Goal: Task Accomplishment & Management: Manage account settings

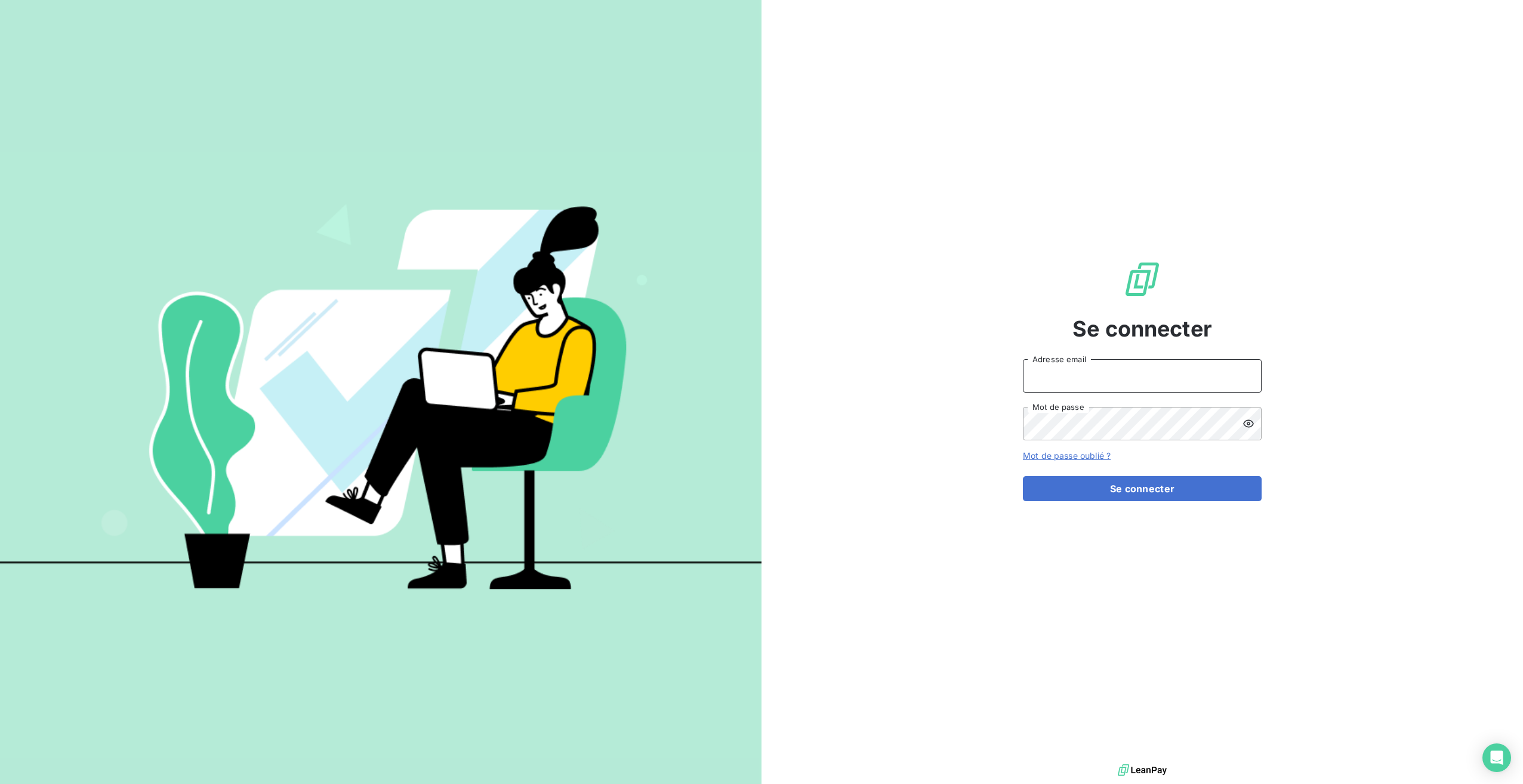
click at [1077, 372] on input "Adresse email" at bounding box center [1142, 375] width 239 height 34
type input "[EMAIL_ADDRESS][DOMAIN_NAME]"
click at [1086, 495] on button "Se connecter" at bounding box center [1142, 488] width 239 height 25
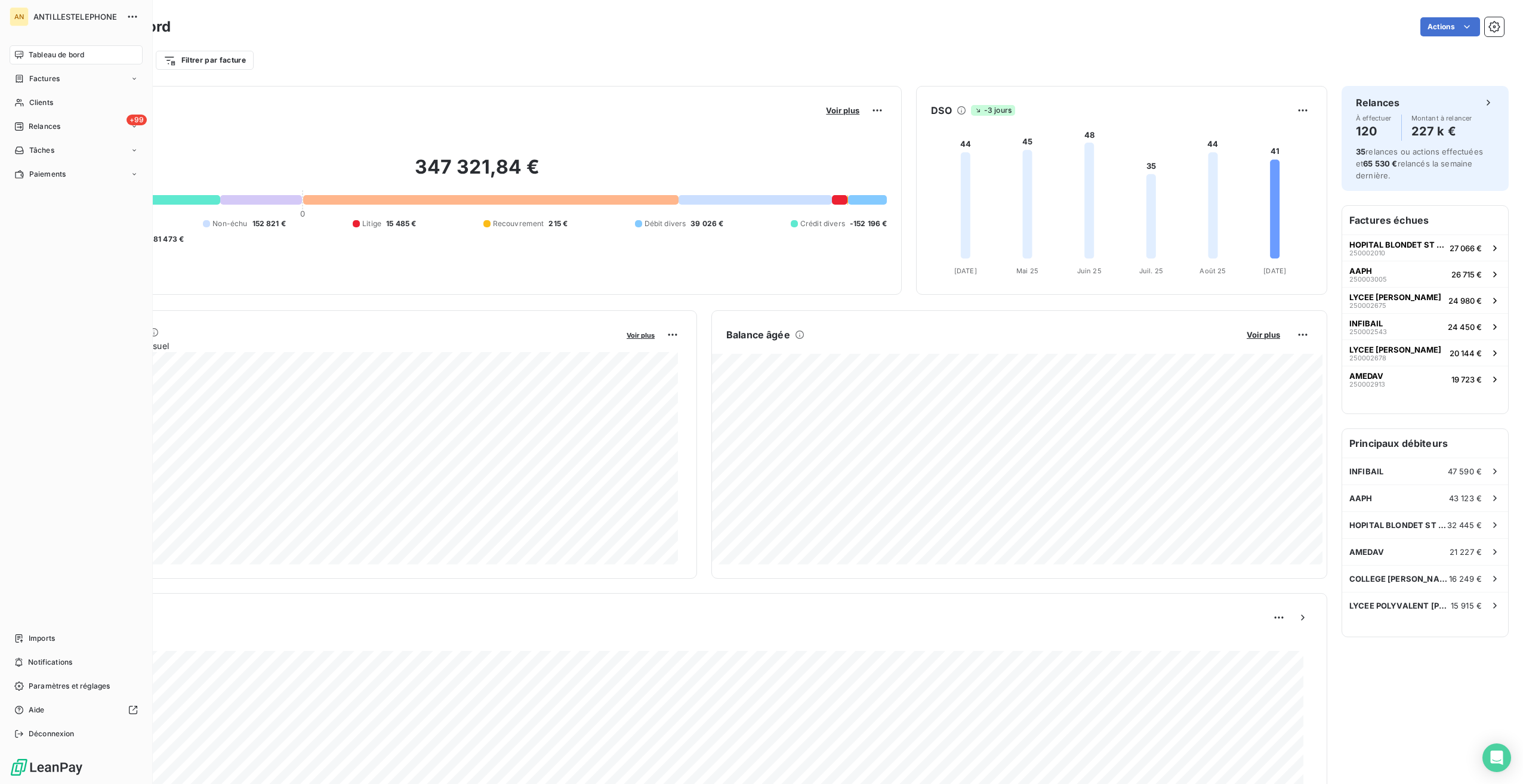
click at [49, 112] on nav "Tableau de bord Factures Clients +99 Relances Tâches Paiements" at bounding box center [76, 115] width 133 height 139
click at [44, 108] on span "Clients" at bounding box center [41, 103] width 24 height 11
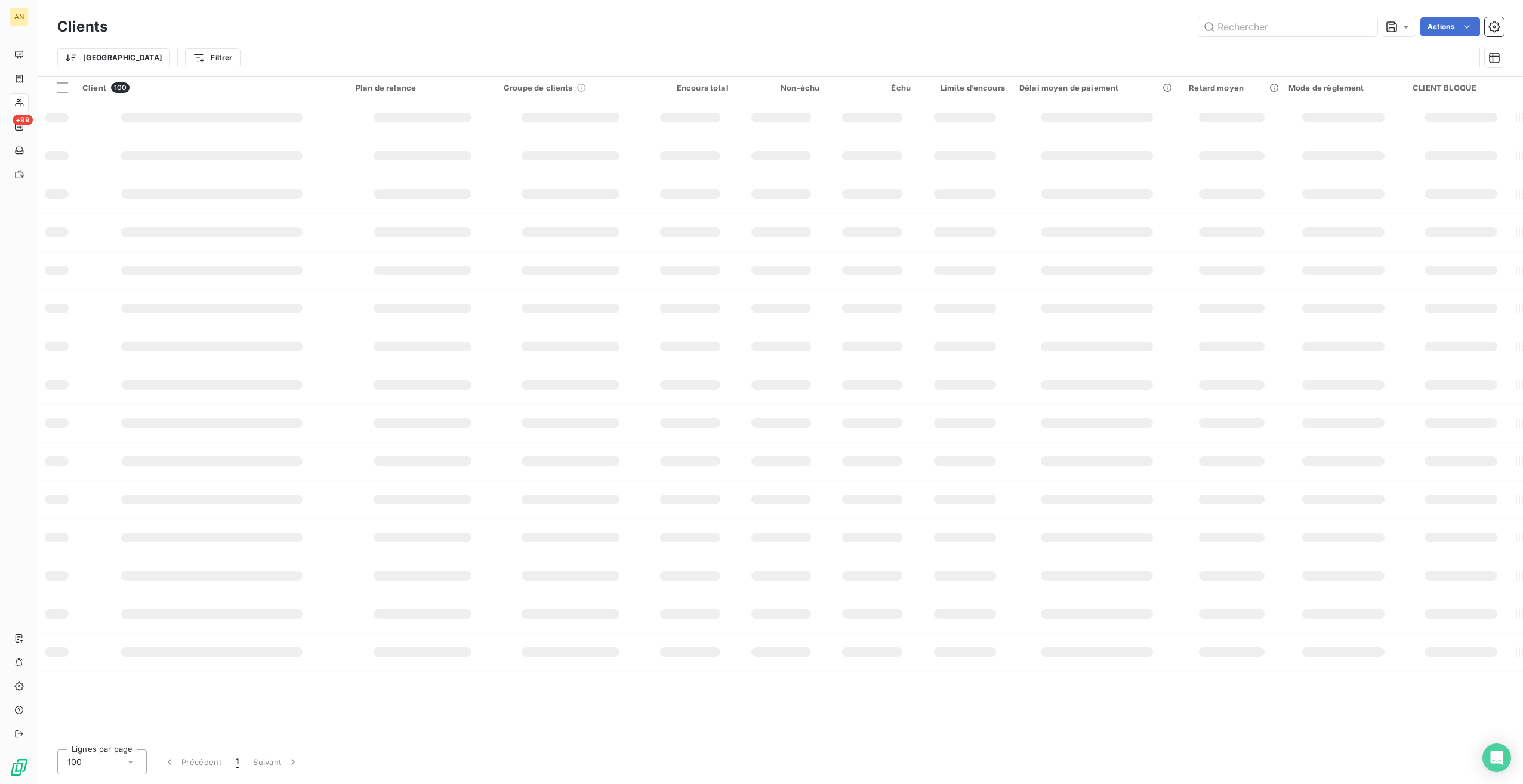
click at [1246, 25] on input "text" at bounding box center [1288, 27] width 179 height 19
type input "[PERSON_NAME]"
click at [592, 112] on td "-" at bounding box center [573, 112] width 149 height 29
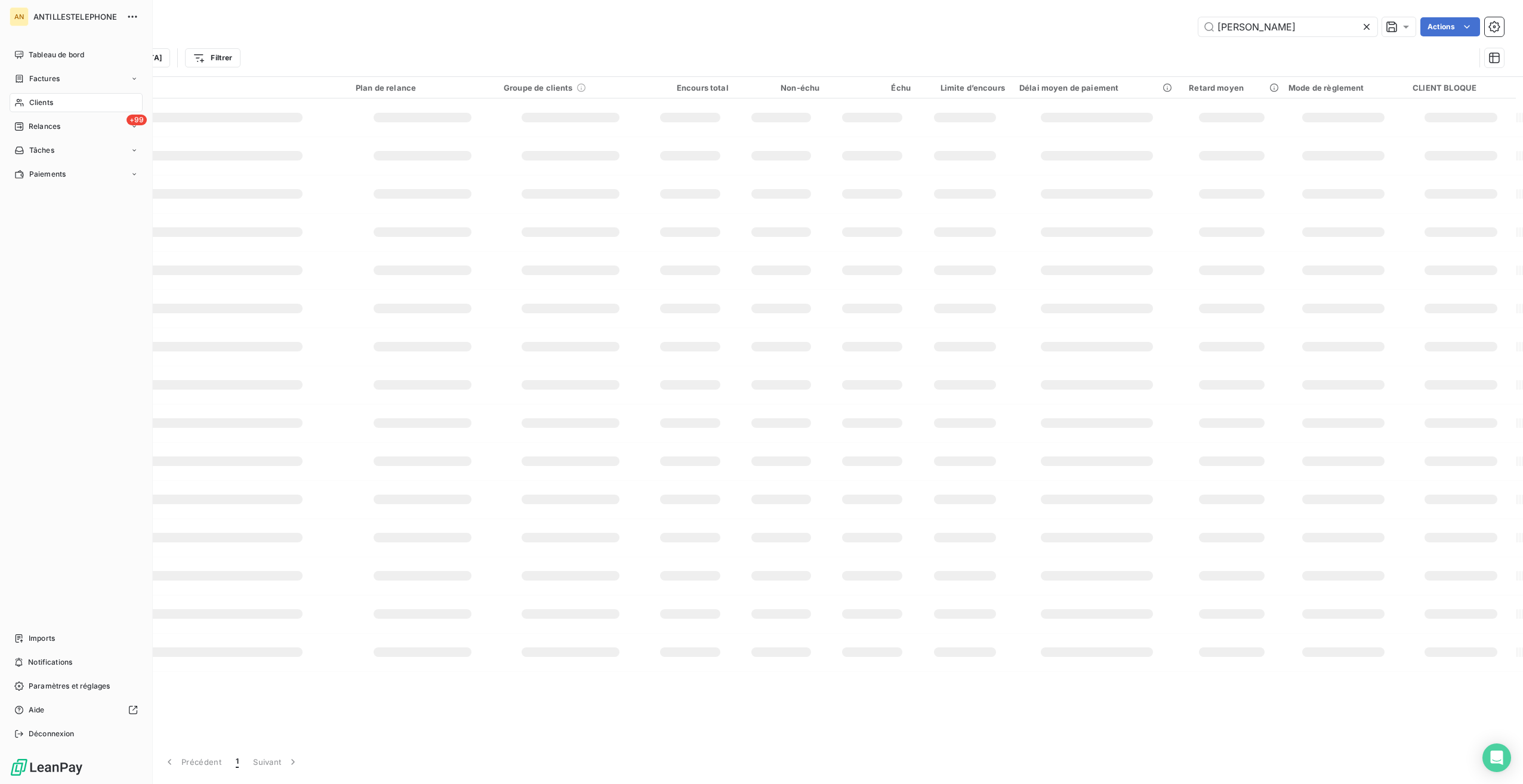
click at [43, 115] on nav "Tableau de bord Factures Clients +99 Relances Tâches Paiements" at bounding box center [76, 115] width 133 height 139
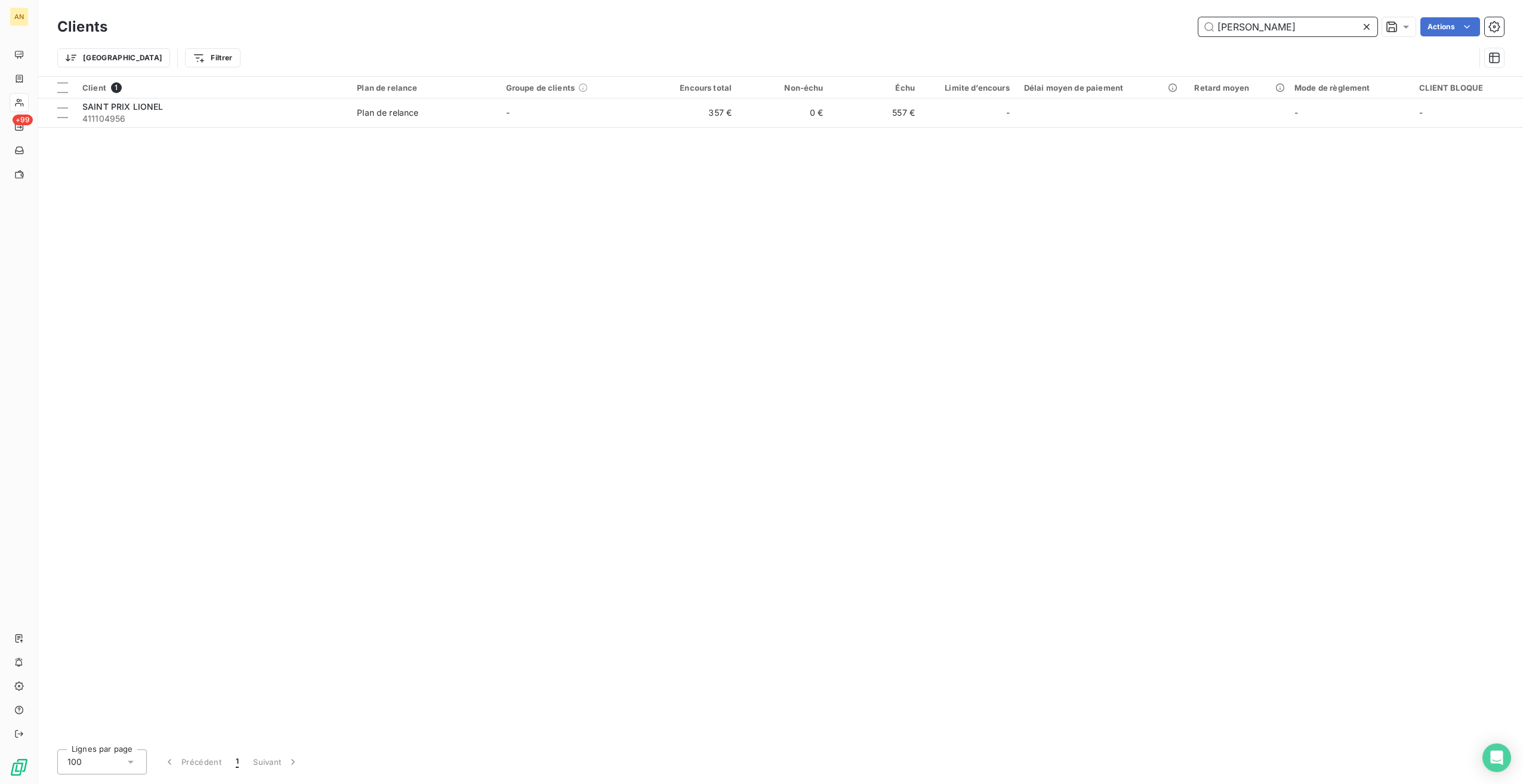
drag, startPoint x: 1288, startPoint y: 23, endPoint x: 1146, endPoint y: 19, distance: 142.1
click at [1146, 19] on div "[PERSON_NAME] Actions" at bounding box center [813, 27] width 1382 height 19
type input "ADM"
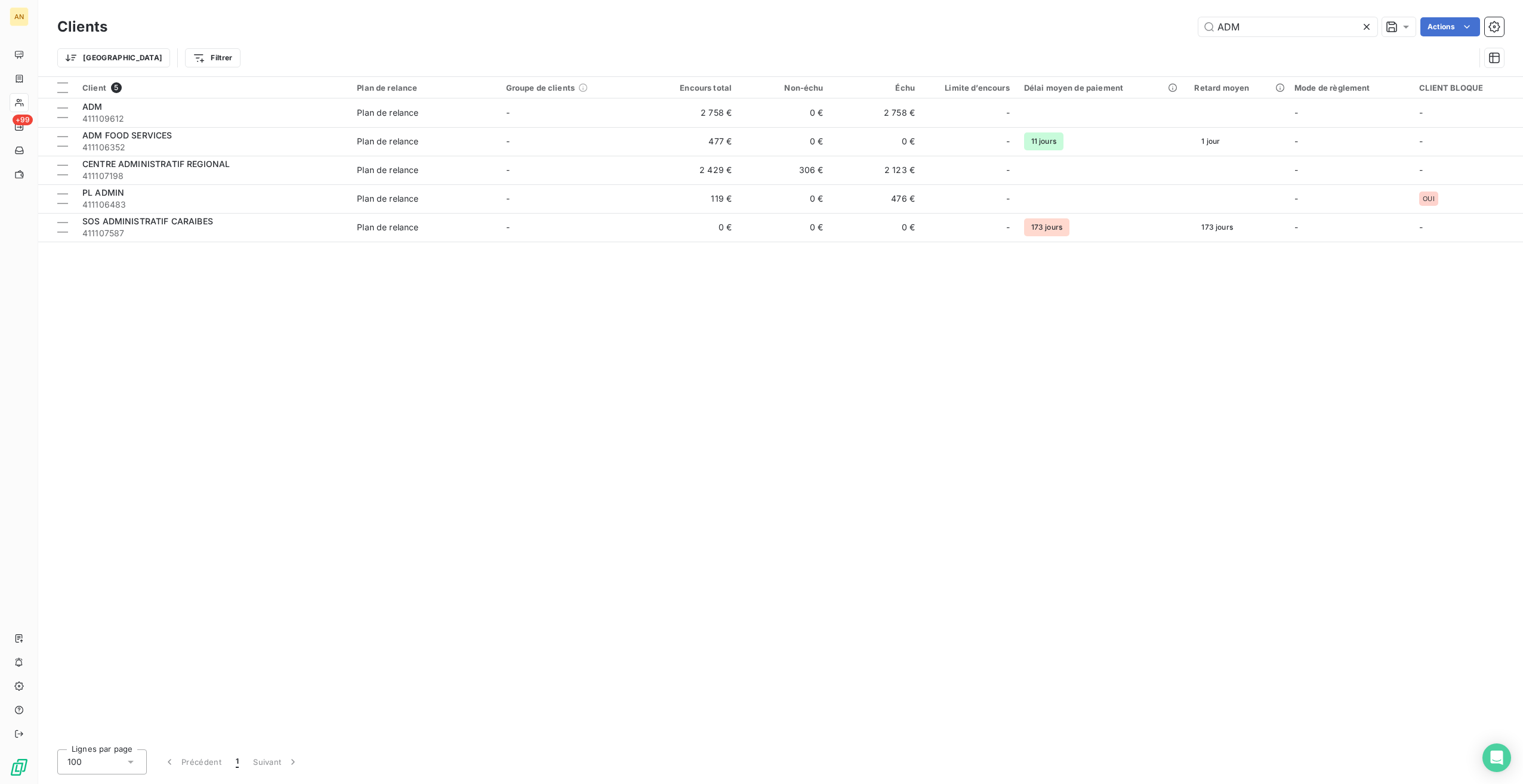
click at [467, 117] on span "Plan de relance" at bounding box center [424, 112] width 135 height 12
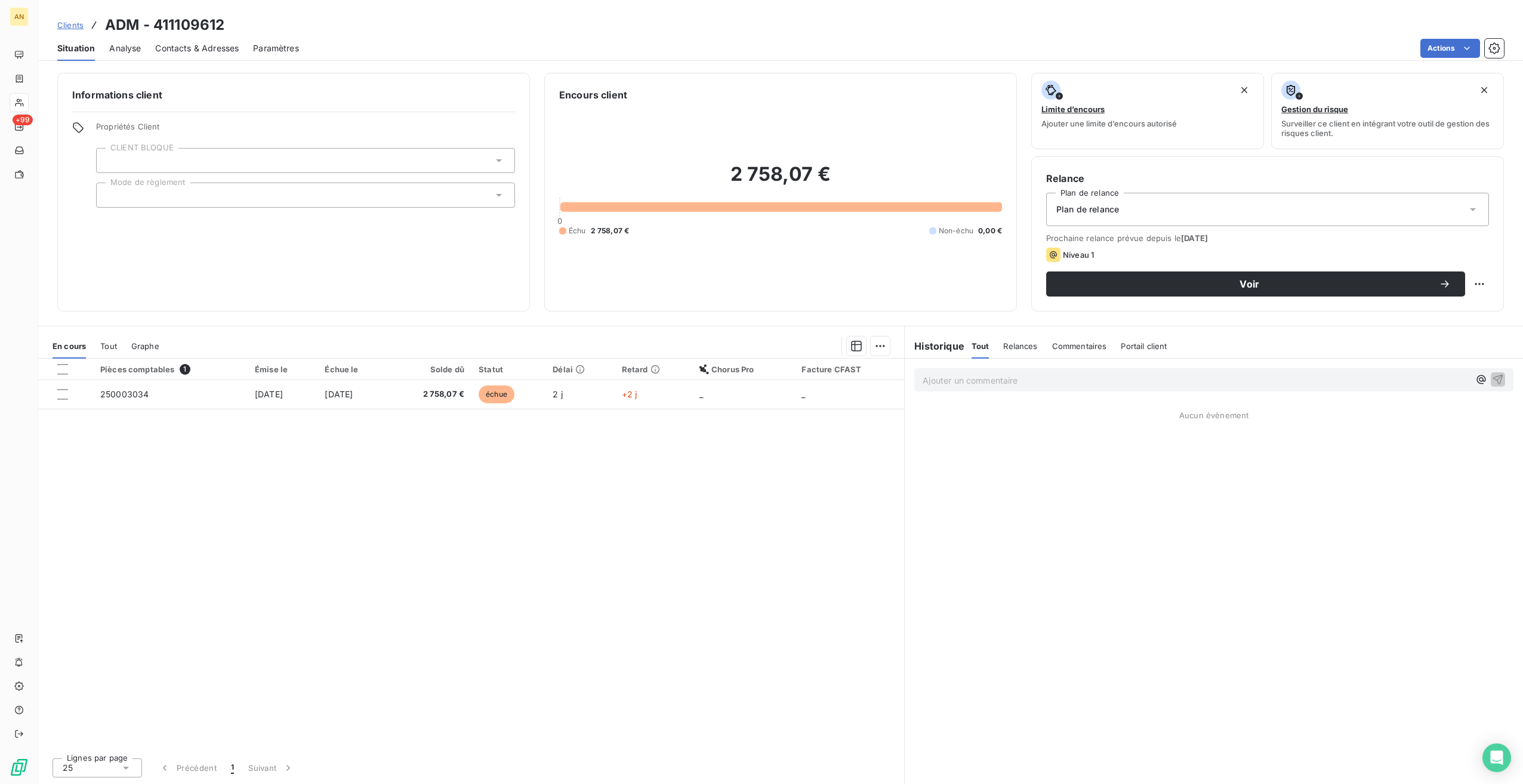
click at [209, 48] on span "Contacts & Adresses" at bounding box center [197, 48] width 84 height 12
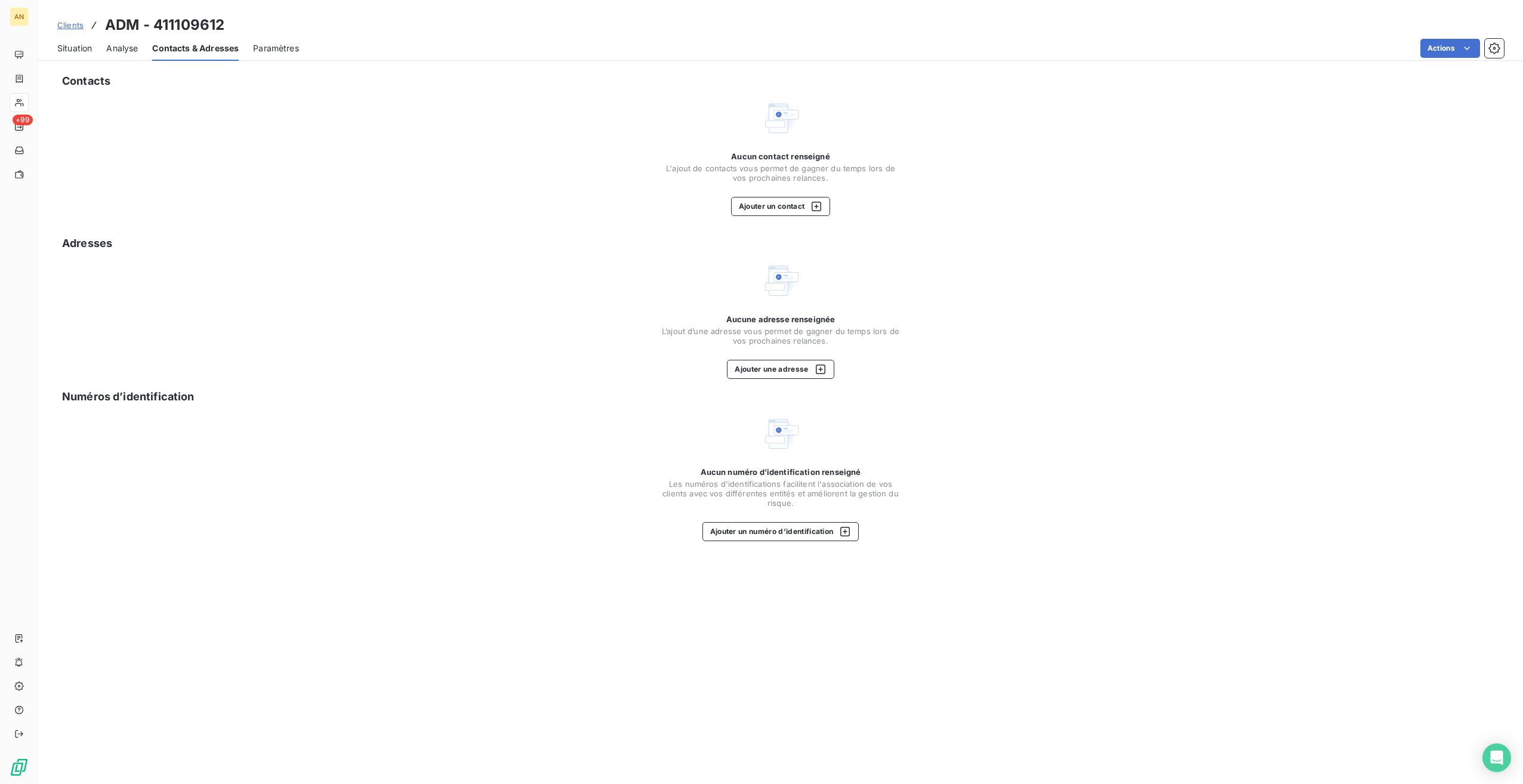
click at [776, 213] on button "Ajouter un contact" at bounding box center [780, 206] width 100 height 19
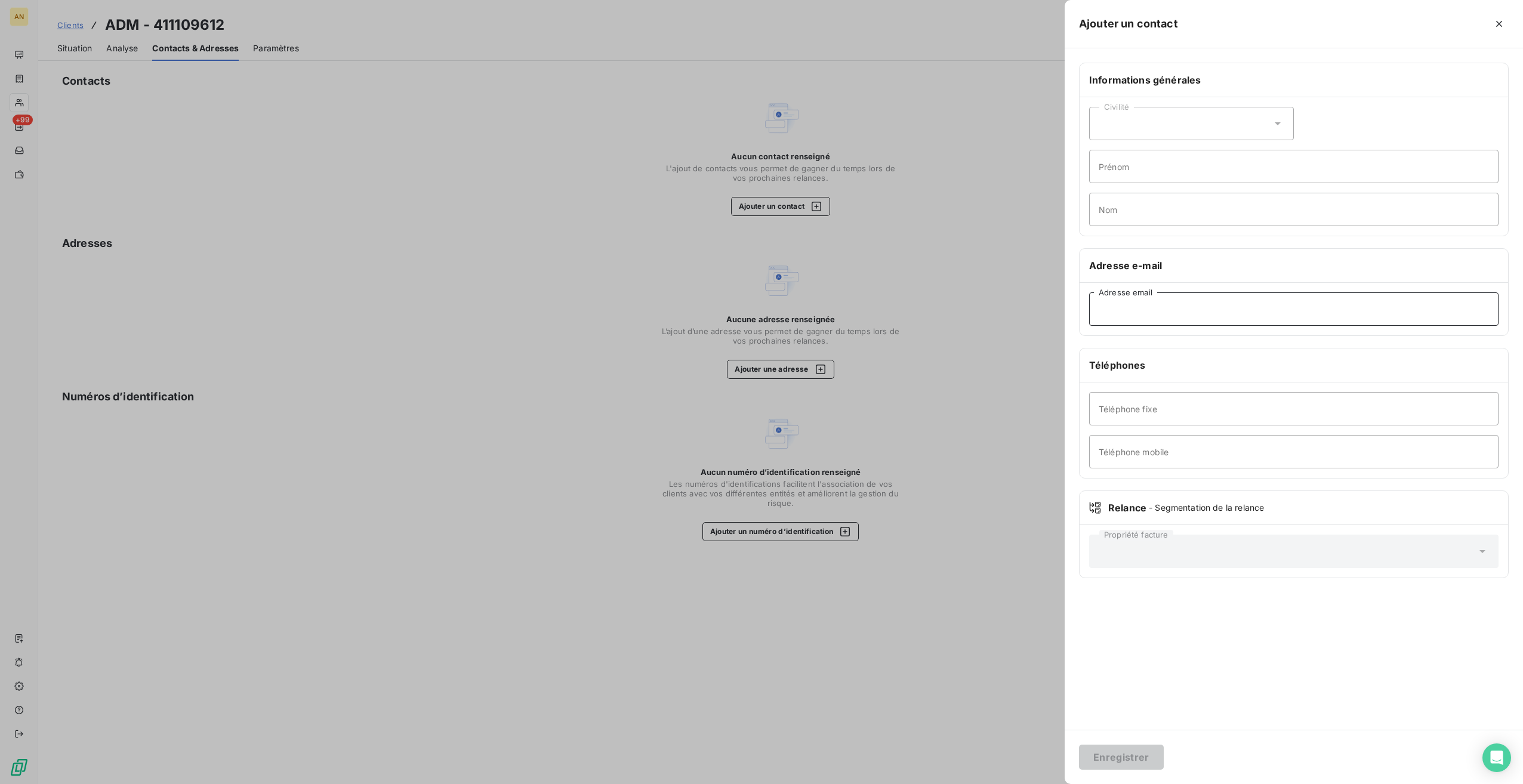
click at [1164, 311] on input "Adresse email" at bounding box center [1294, 309] width 410 height 34
paste input "[PERSON_NAME][EMAIL_ADDRESS][DOMAIN_NAME]"
type input "[PERSON_NAME][EMAIL_ADDRESS][DOMAIN_NAME]"
click at [1169, 116] on div "Civilité" at bounding box center [1191, 123] width 205 height 34
click at [1106, 179] on li "Monsieur" at bounding box center [1191, 174] width 205 height 21
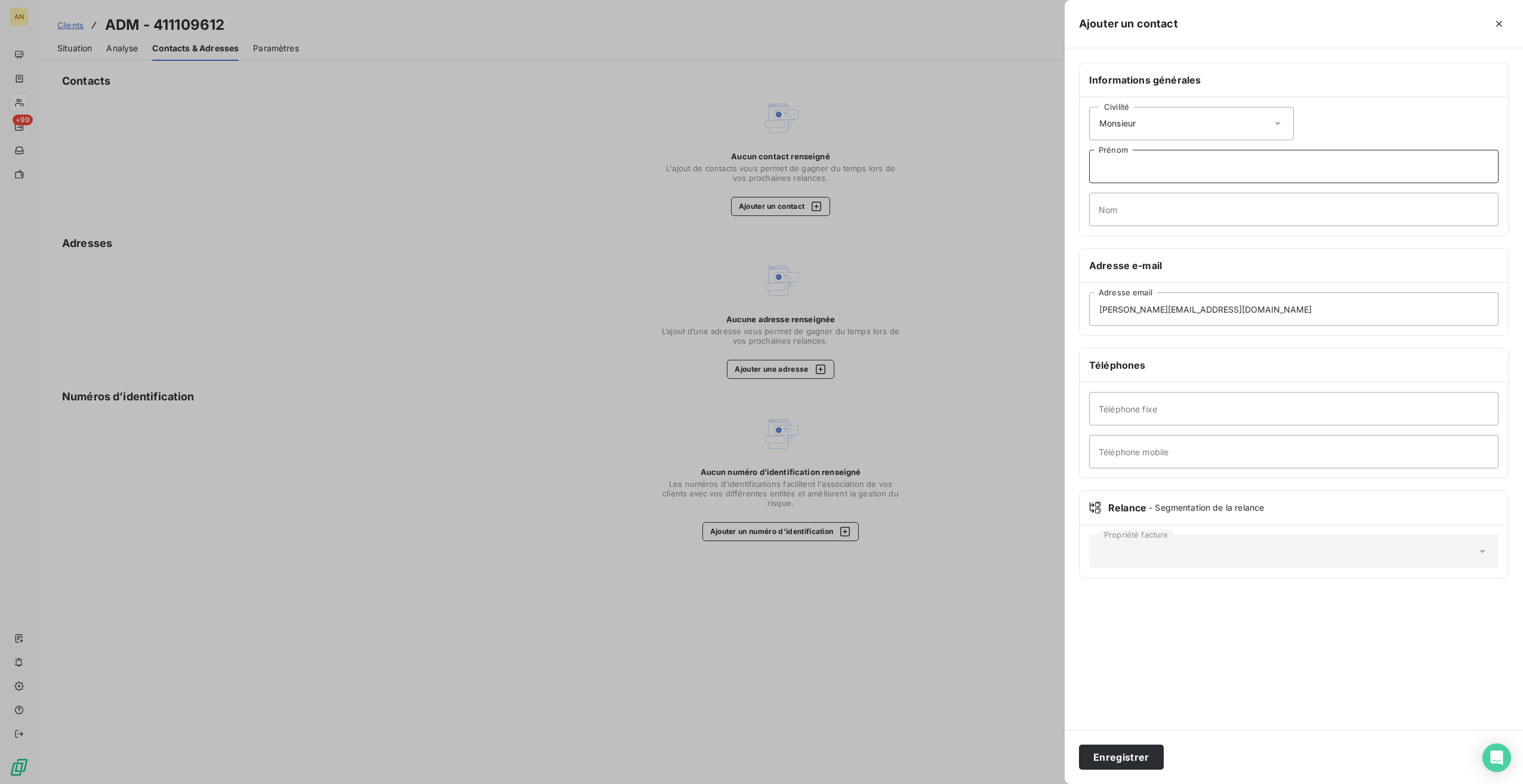
click at [1106, 179] on input "Prénom" at bounding box center [1294, 166] width 410 height 34
type input "fRAN9OIS"
drag, startPoint x: 1196, startPoint y: 163, endPoint x: 1015, endPoint y: 161, distance: 181.0
click at [1029, 783] on div "Ajouter un contact Informations générales Civilité Monsieur fRAN9OIS Prénom Nom…" at bounding box center [761, 784] width 1523 height 0
type input "[PERSON_NAME]"
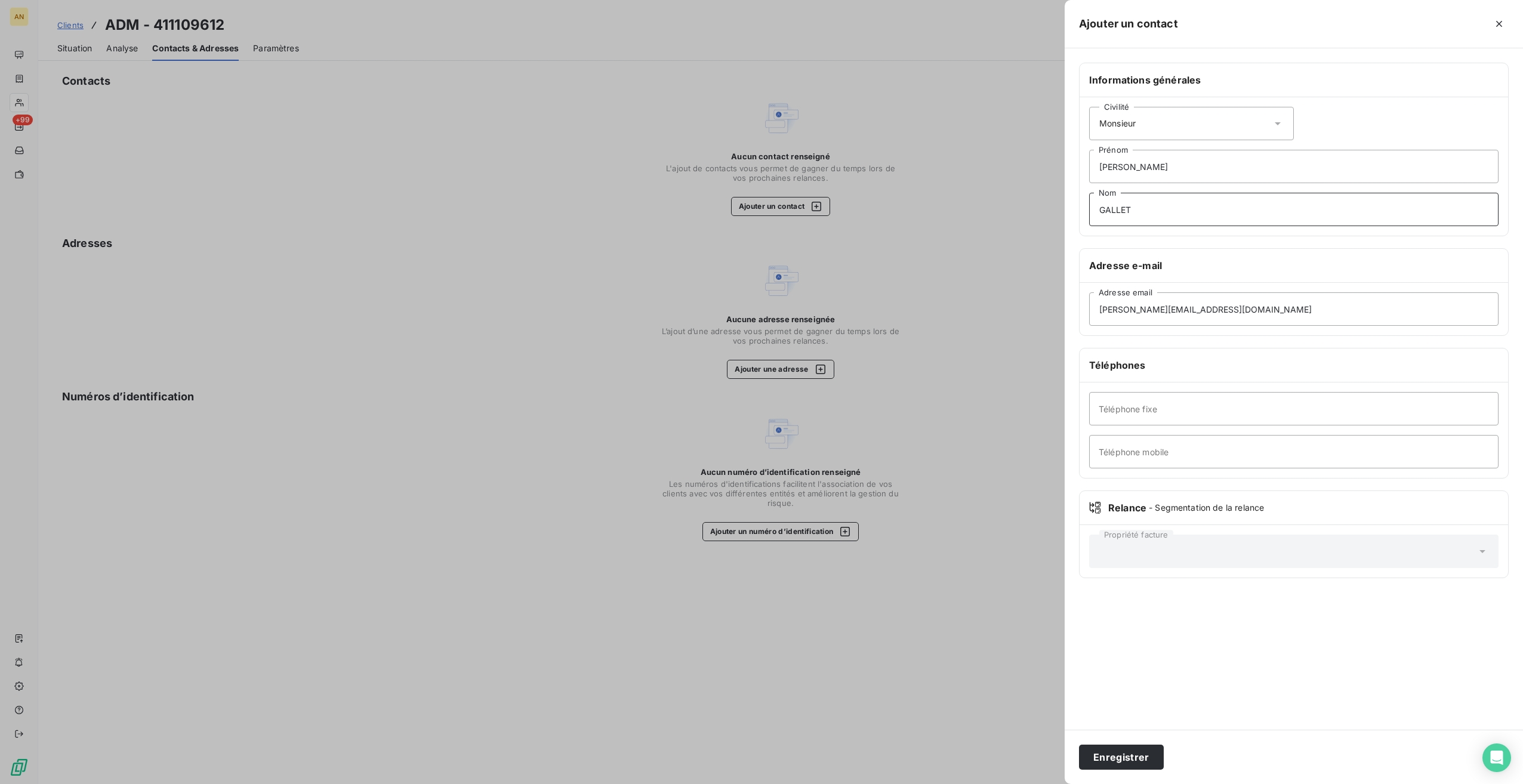
type input "GALLET"
click at [1111, 765] on button "Enregistrer" at bounding box center [1121, 757] width 84 height 25
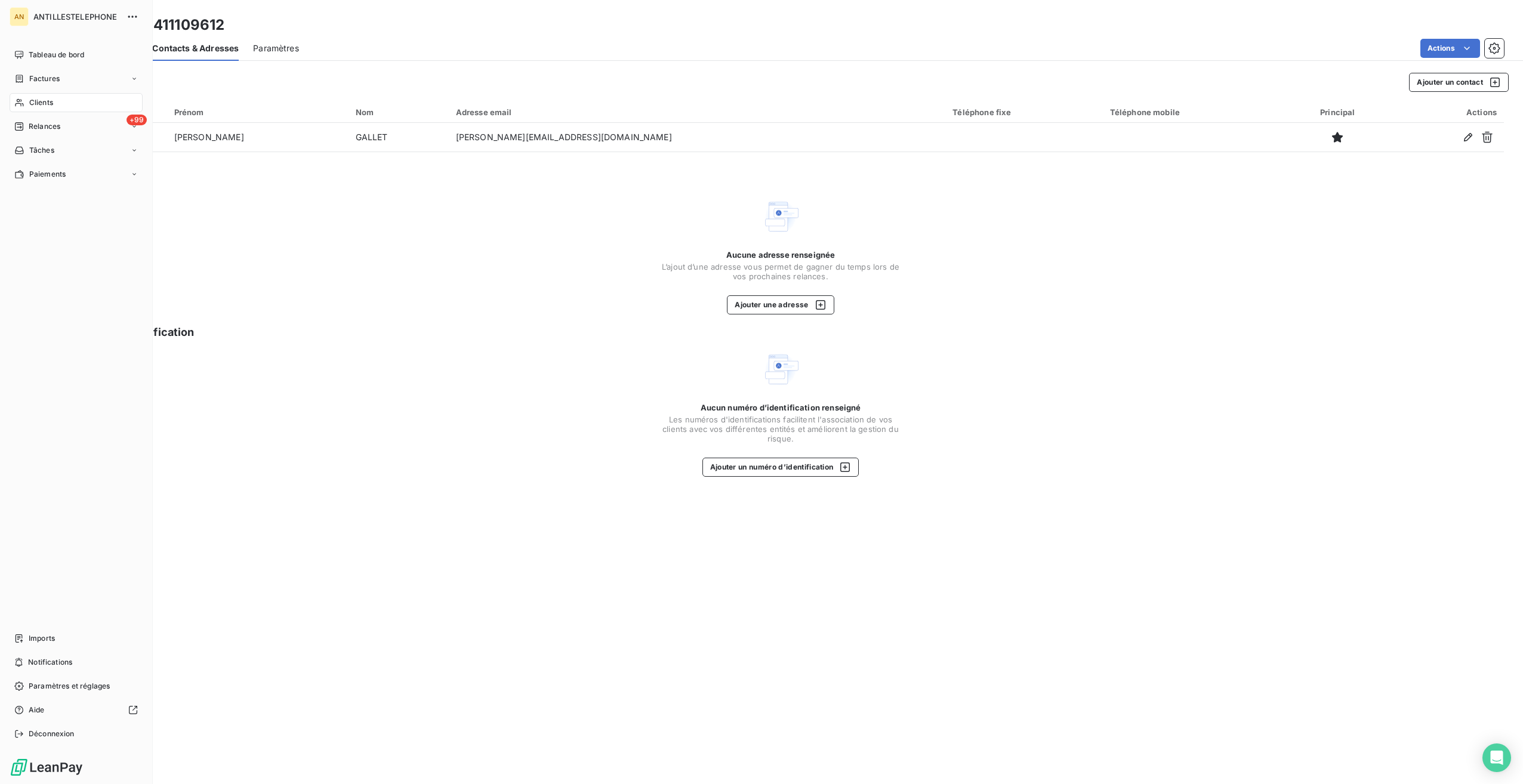
click at [30, 104] on span "Clients" at bounding box center [41, 103] width 24 height 11
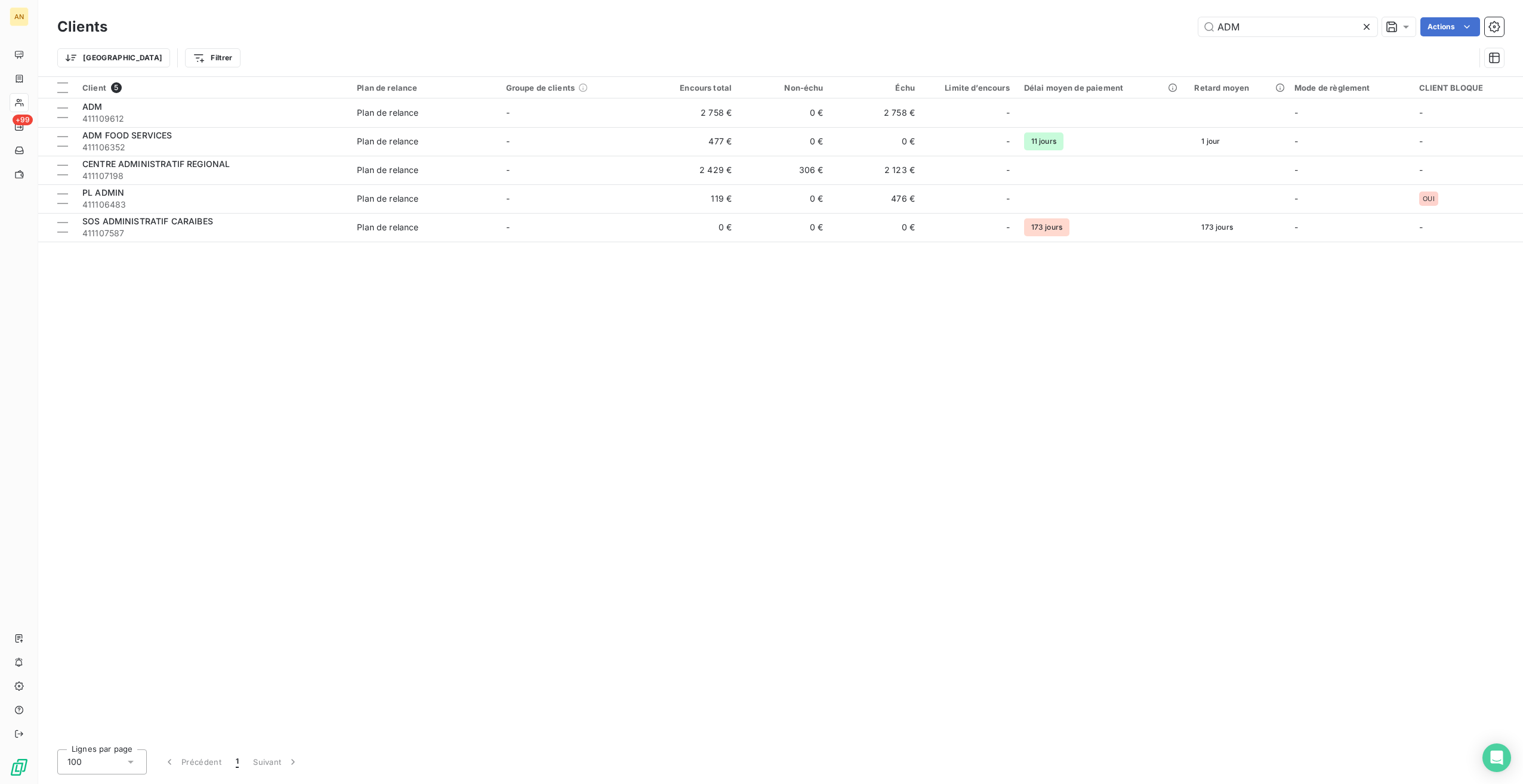
drag, startPoint x: 1256, startPoint y: 27, endPoint x: 1187, endPoint y: 24, distance: 69.1
click at [1187, 24] on div "ADM Actions" at bounding box center [813, 27] width 1382 height 19
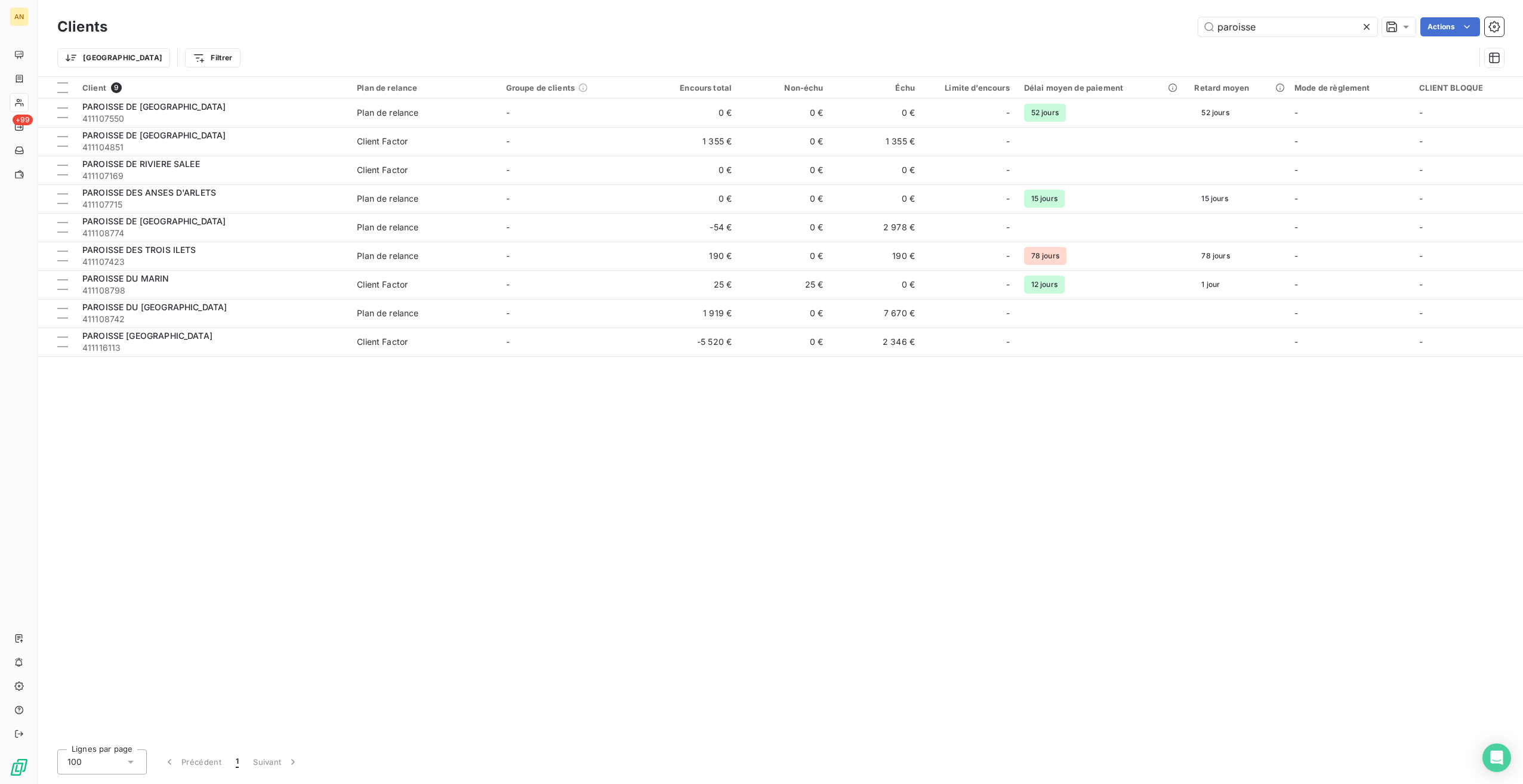
type input "paroisse"
click at [163, 143] on span "411104851" at bounding box center [212, 147] width 260 height 12
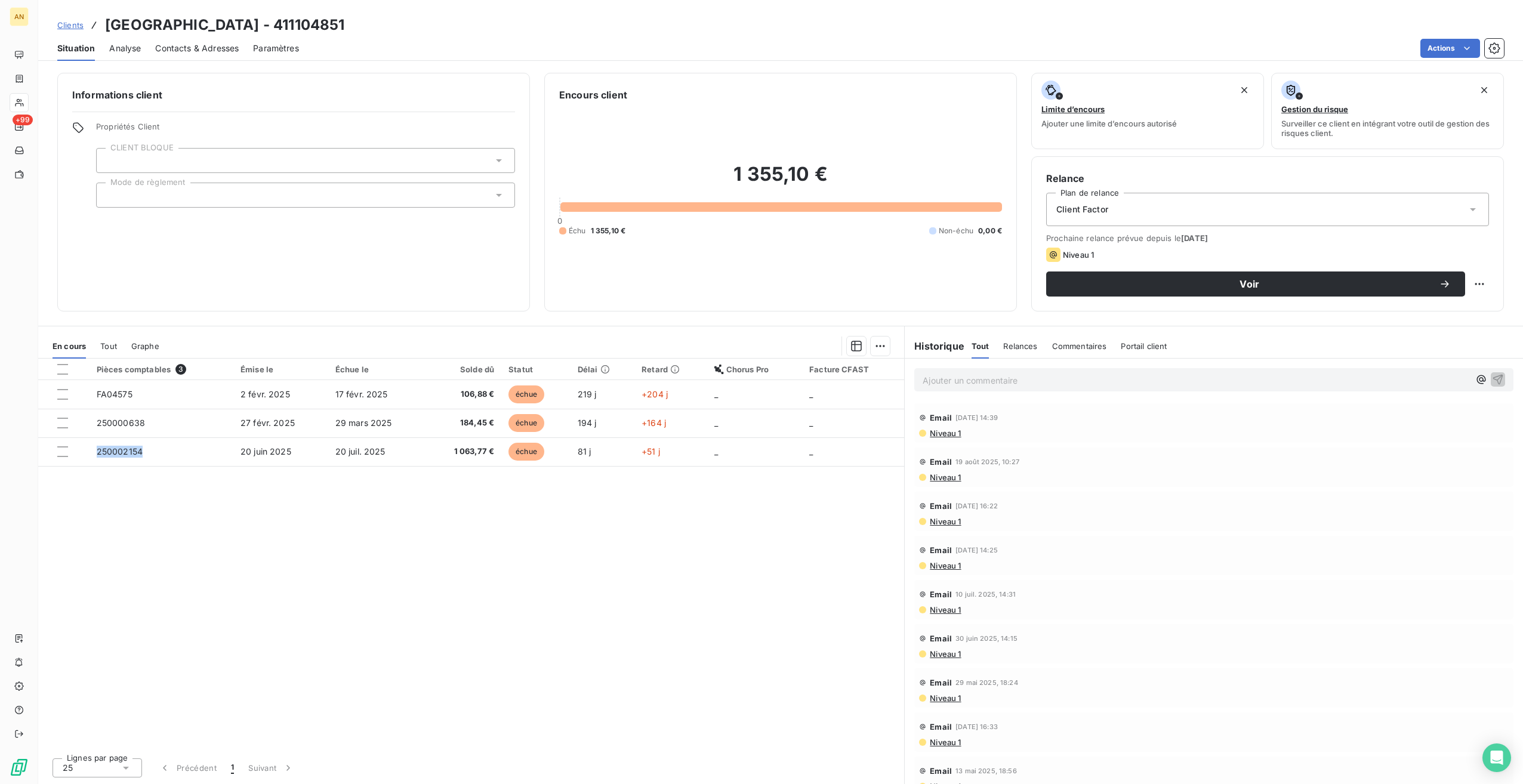
drag, startPoint x: 95, startPoint y: 451, endPoint x: 147, endPoint y: 451, distance: 52.0
click at [147, 451] on td "250002154" at bounding box center [161, 451] width 144 height 29
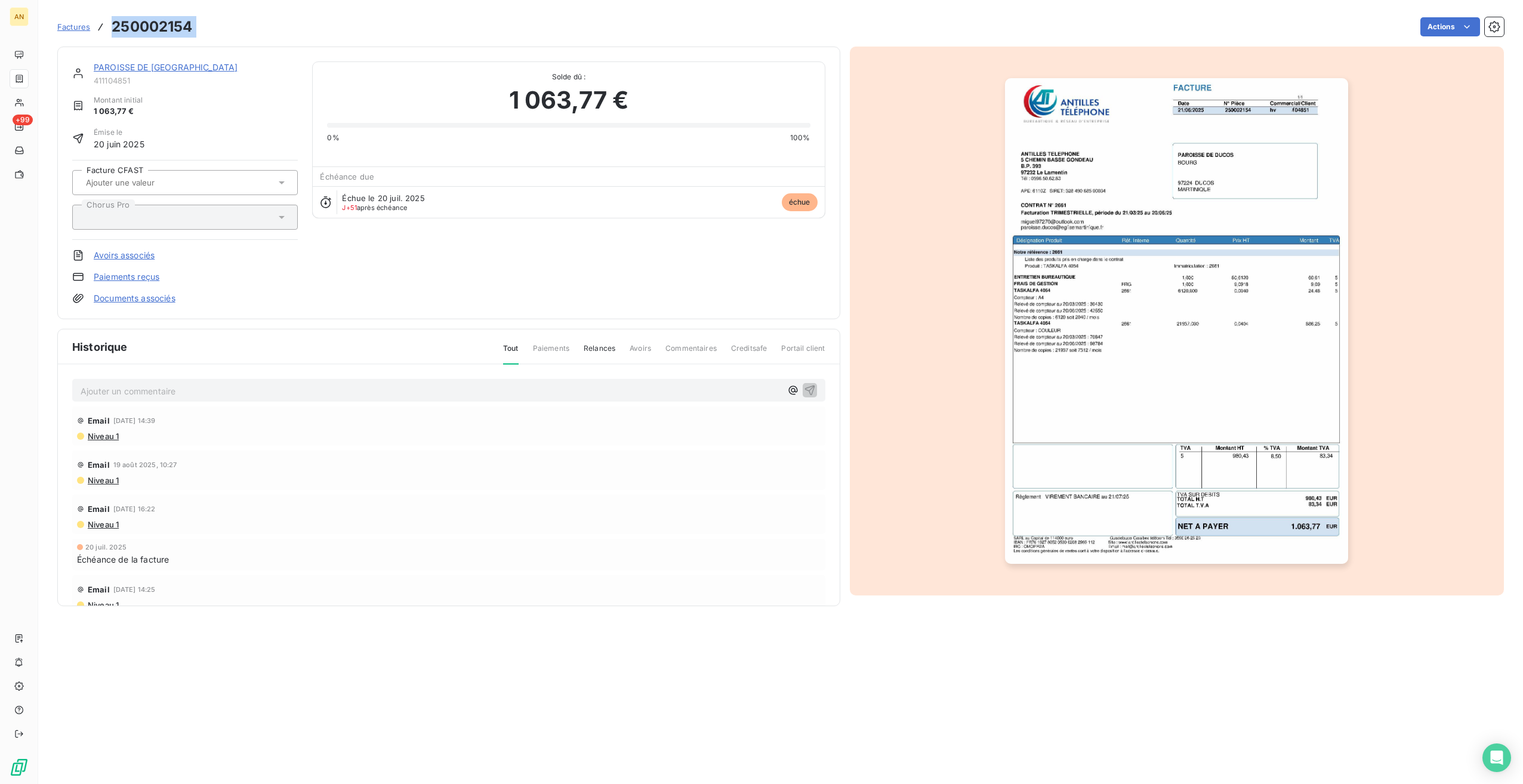
drag, startPoint x: 112, startPoint y: 27, endPoint x: 209, endPoint y: 26, distance: 97.0
click at [209, 26] on div "Factures 250002154 Actions" at bounding box center [780, 27] width 1447 height 25
copy section "250002154 Actions"
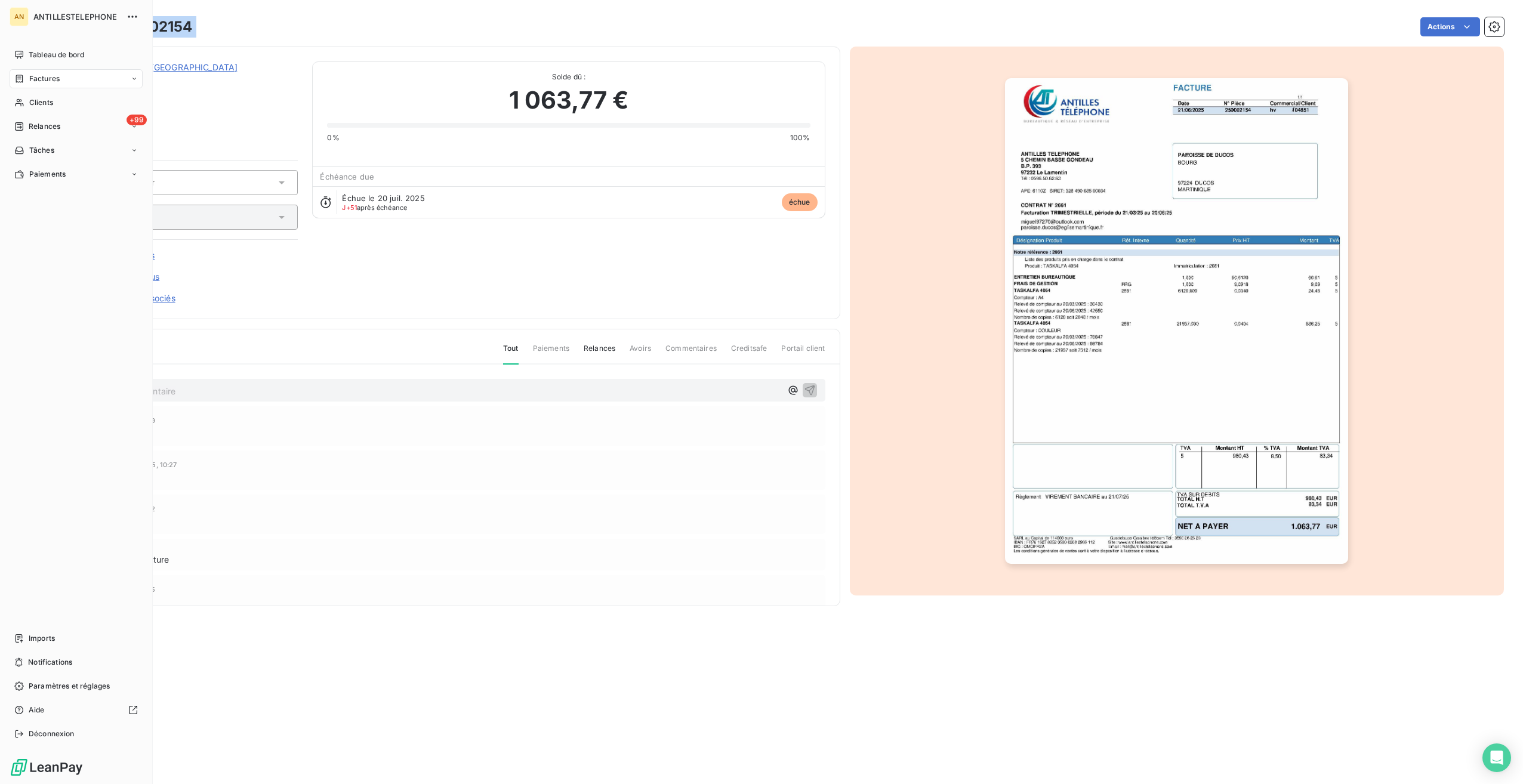
click at [43, 106] on span "Clients" at bounding box center [41, 103] width 24 height 11
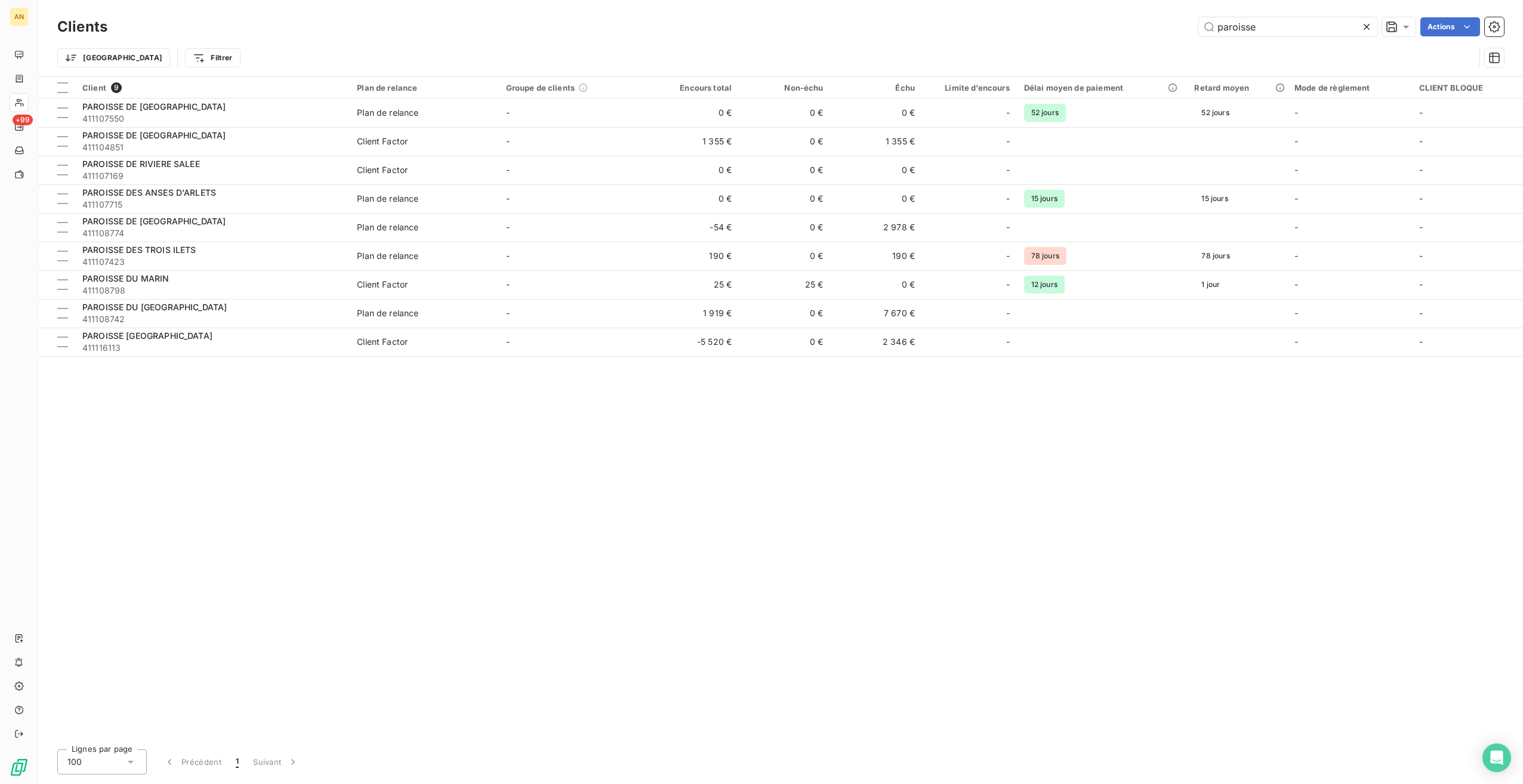
drag, startPoint x: 1264, startPoint y: 31, endPoint x: 1135, endPoint y: 26, distance: 129.1
click at [1135, 26] on div "paroisse Actions" at bounding box center [813, 27] width 1382 height 19
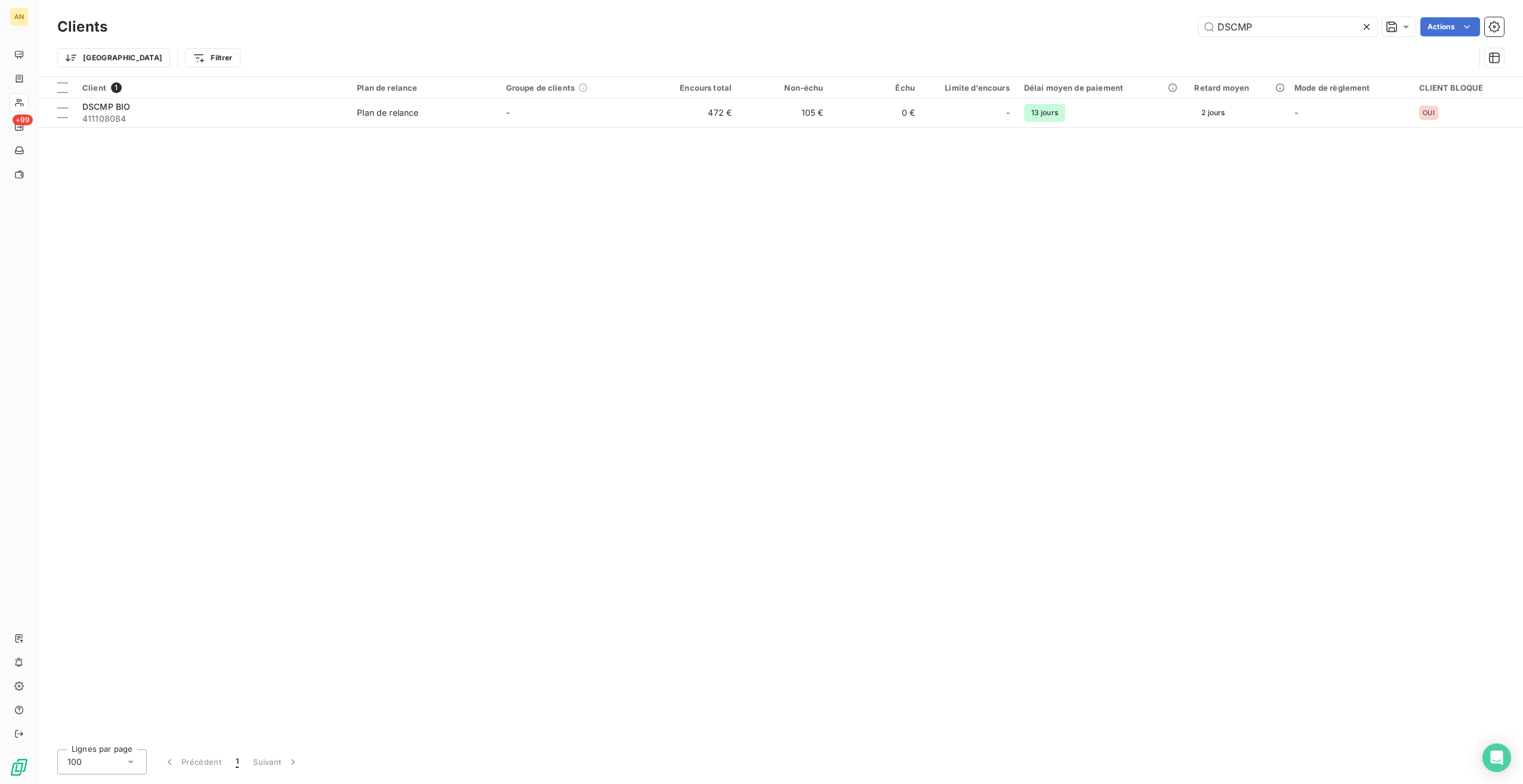
type input "DSCMP"
click at [554, 112] on td "-" at bounding box center [573, 112] width 149 height 29
